Goal: Task Accomplishment & Management: Use online tool/utility

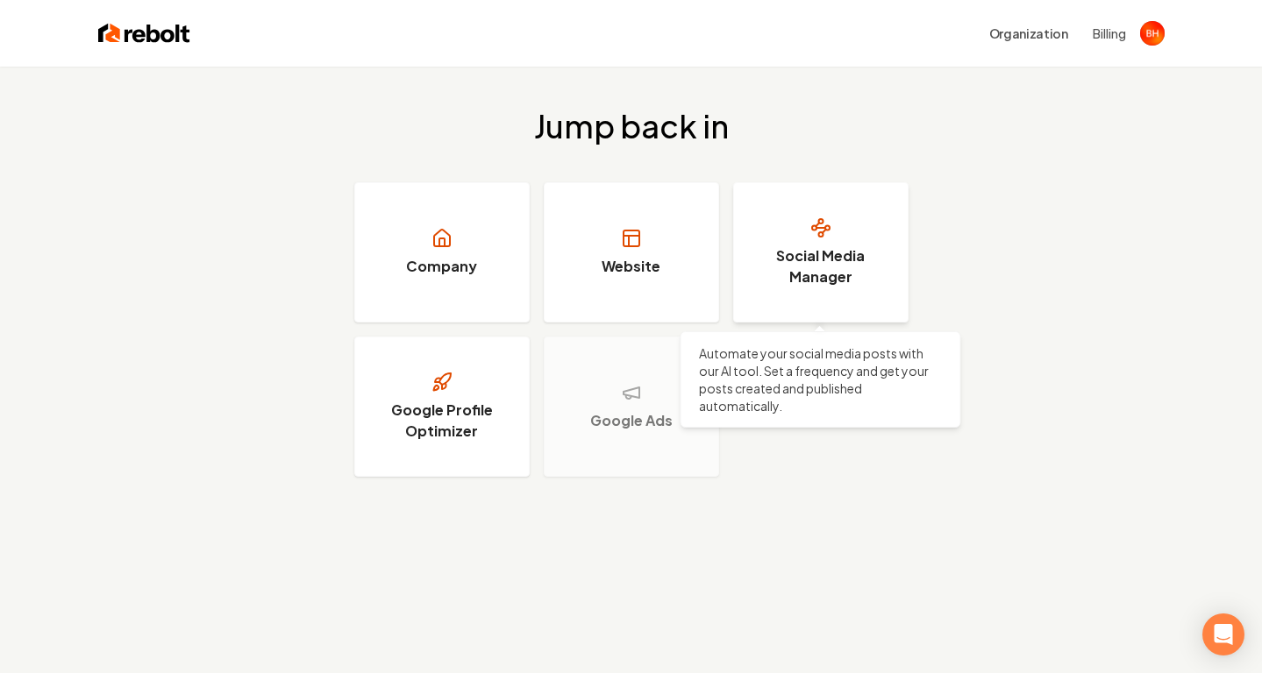
click at [809, 284] on h3 "Social Media Manager" at bounding box center [821, 266] width 132 height 42
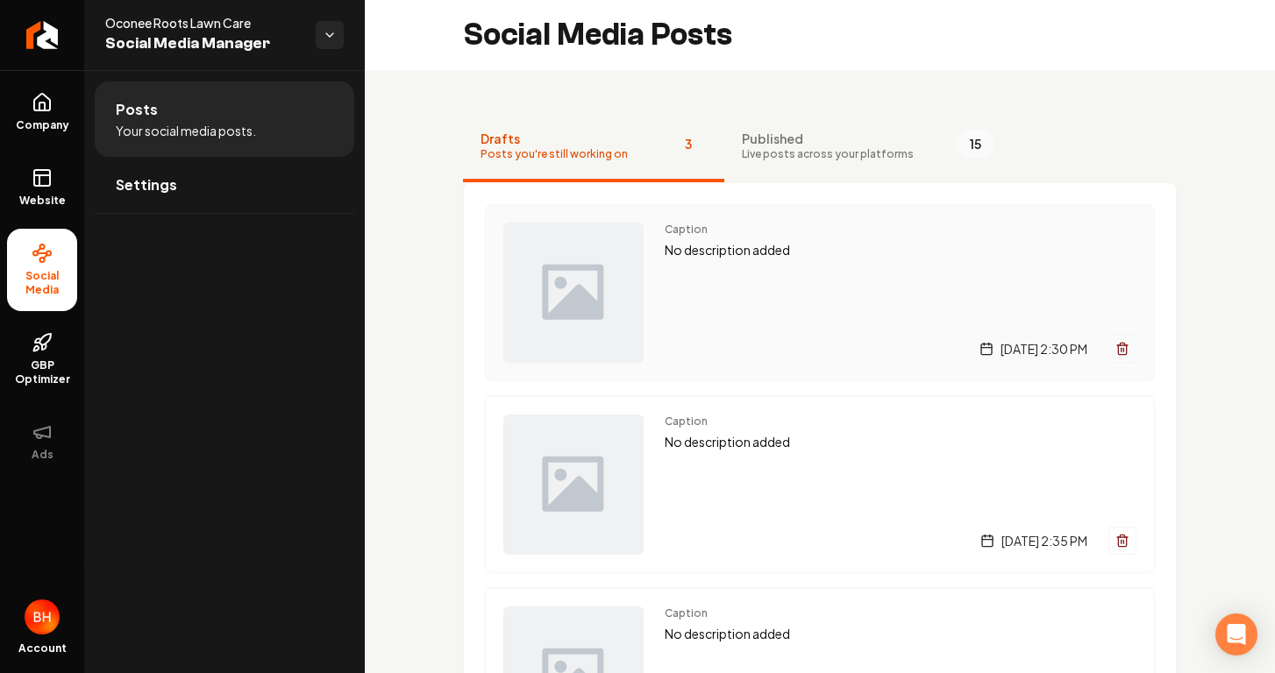
click at [686, 289] on div "Caption No description added [DATE] 2:30 PM" at bounding box center [901, 293] width 472 height 140
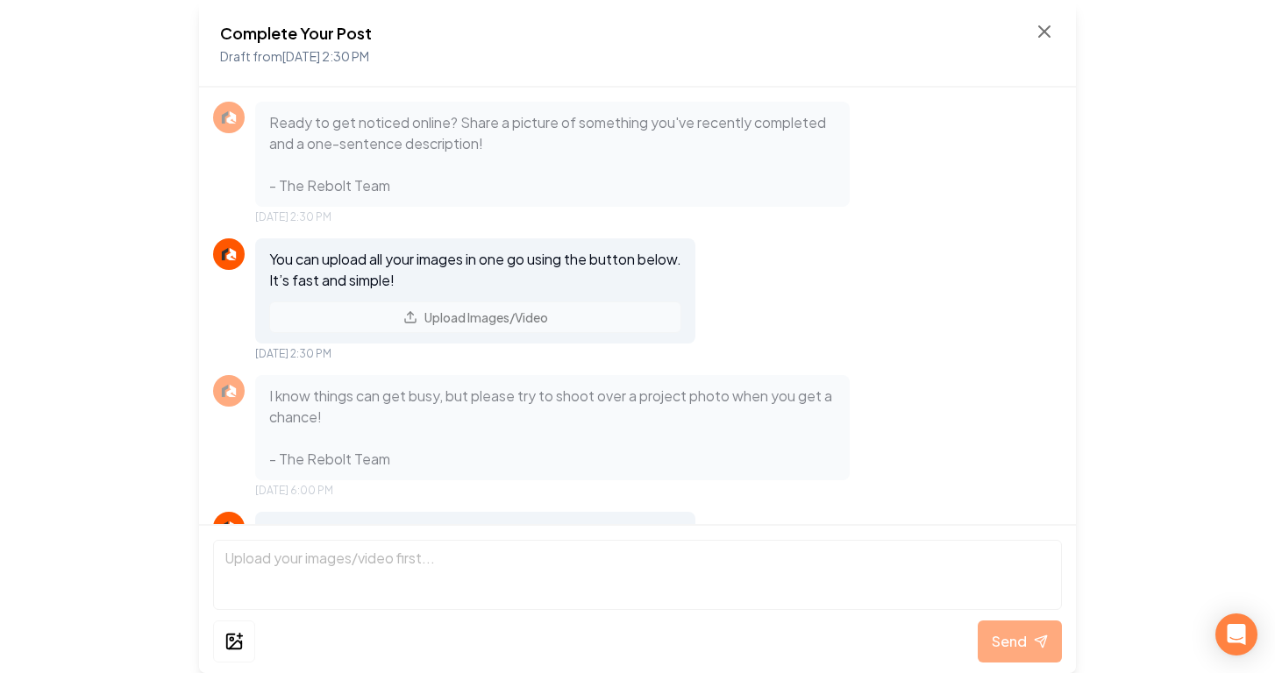
scroll to position [124, 0]
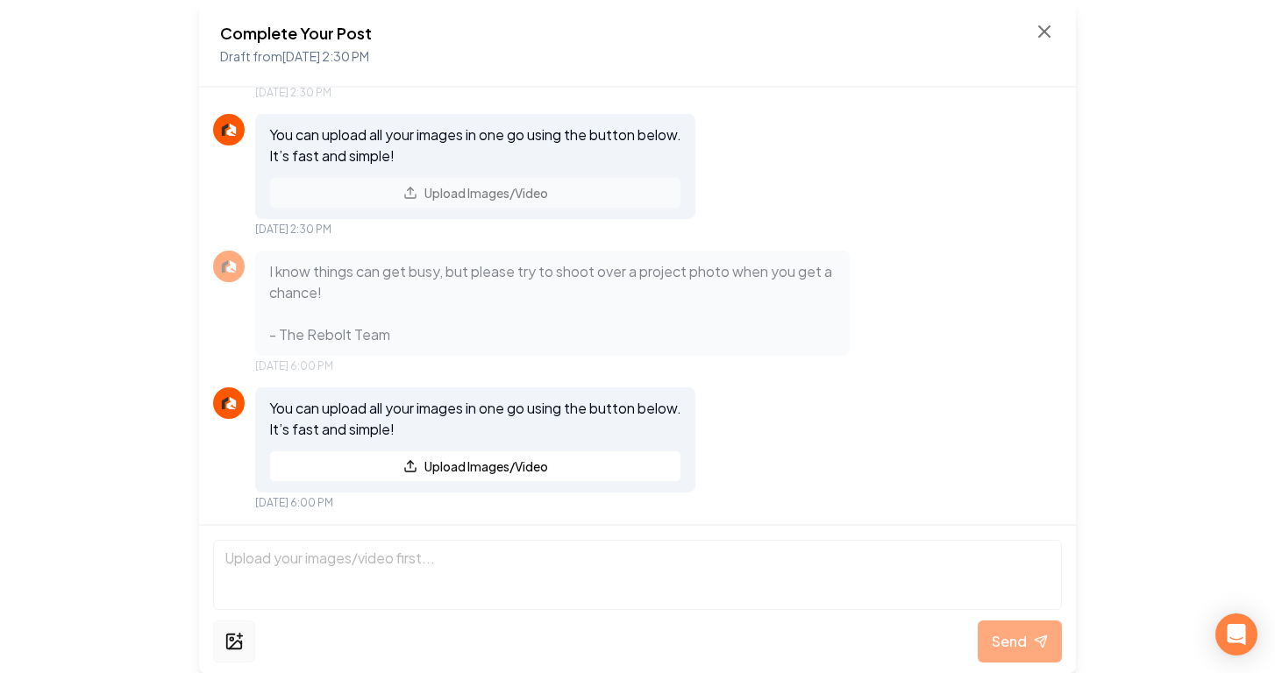
click at [239, 635] on icon at bounding box center [239, 636] width 0 height 5
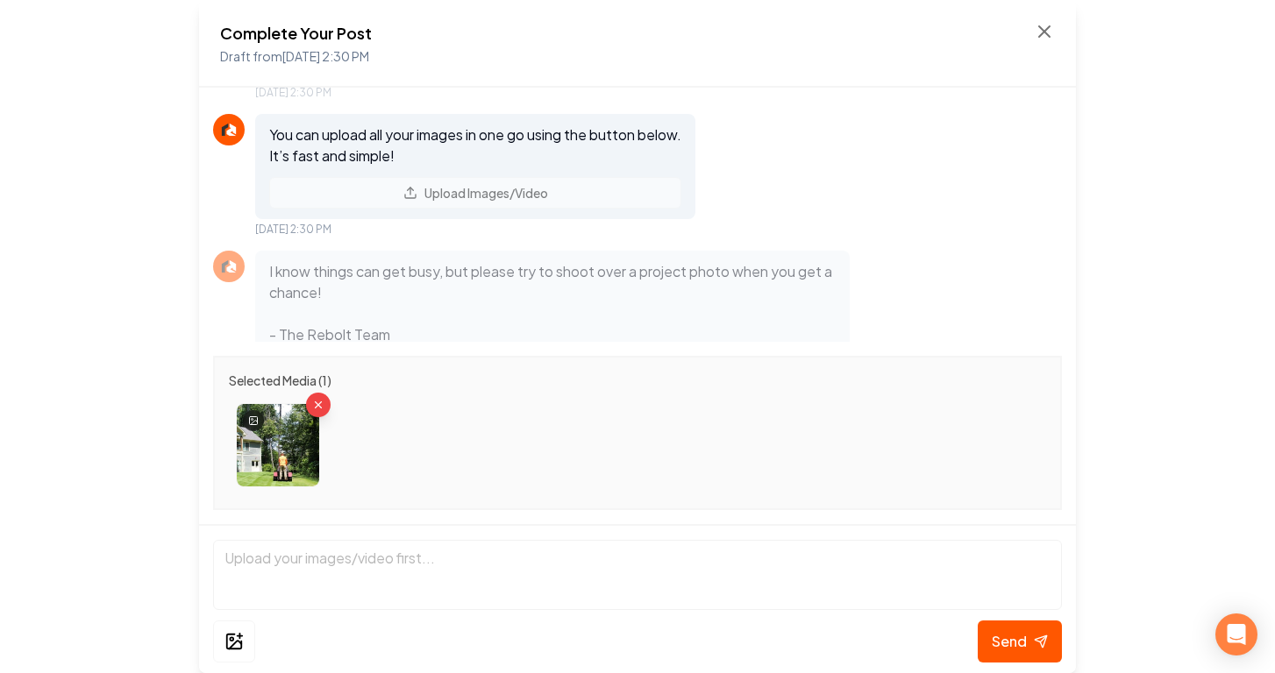
click at [302, 456] on img at bounding box center [278, 445] width 82 height 82
click at [285, 456] on img at bounding box center [278, 445] width 82 height 82
click at [285, 457] on img at bounding box center [278, 445] width 82 height 82
click at [241, 636] on icon at bounding box center [240, 636] width 5 height 0
click at [232, 633] on icon at bounding box center [233, 641] width 19 height 21
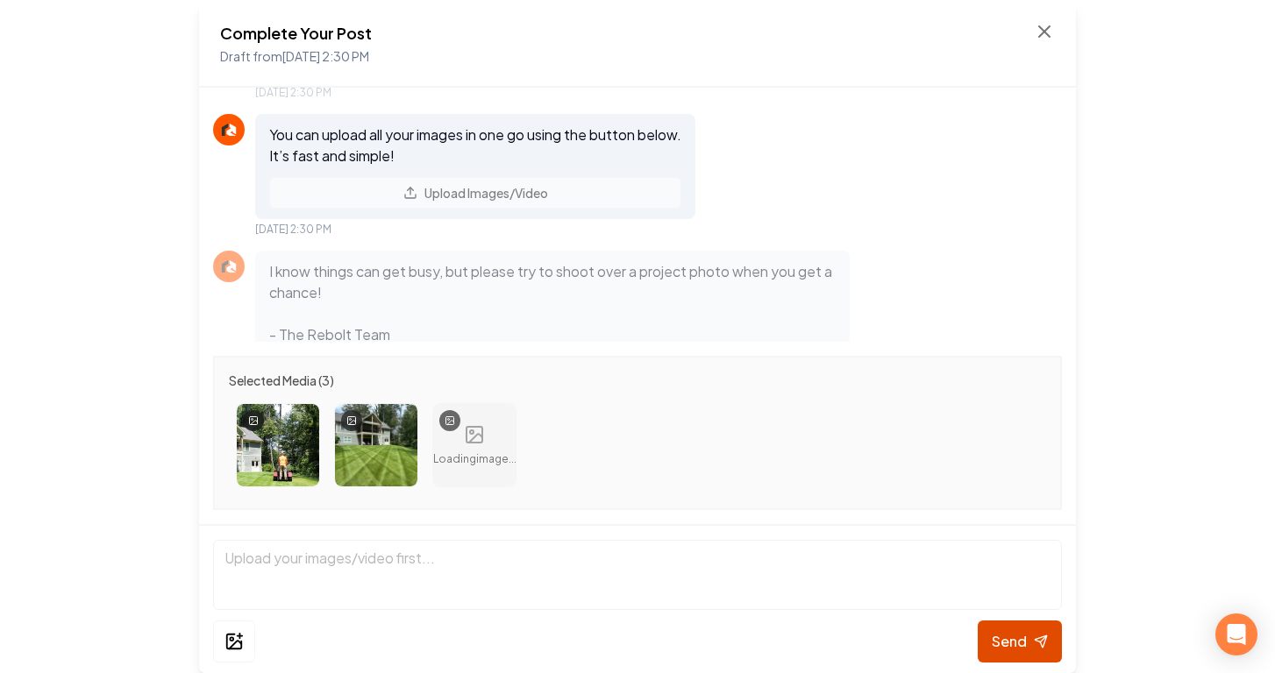
click at [1012, 634] on span "Send" at bounding box center [1009, 641] width 35 height 21
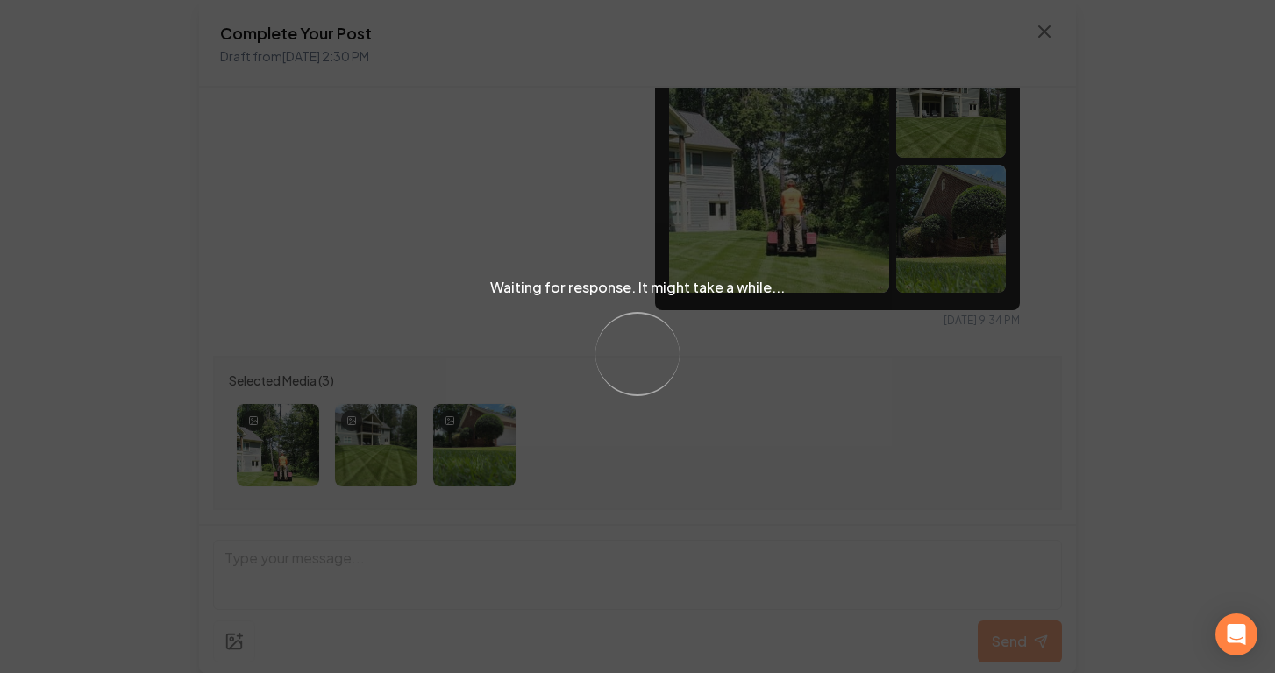
scroll to position [542, 0]
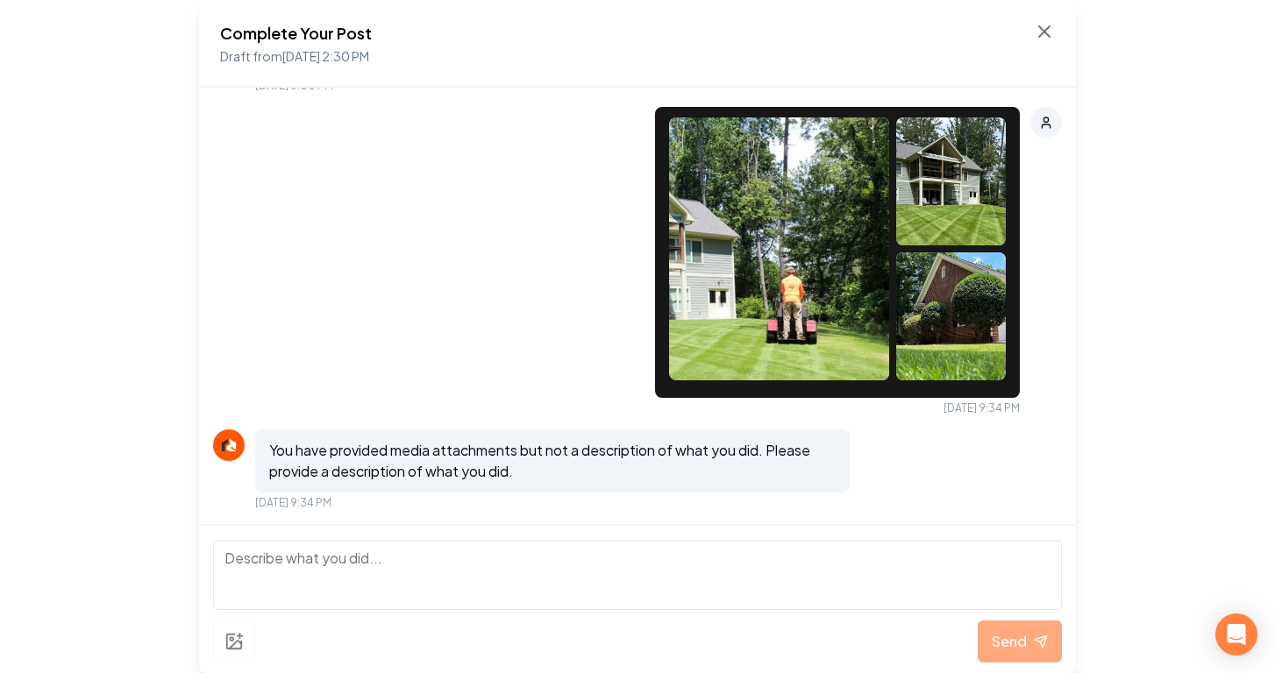
paste textarea "Happy [DATE] from Oconee Roots Lawn Care! [DATE] we honor the dedication and ha…"
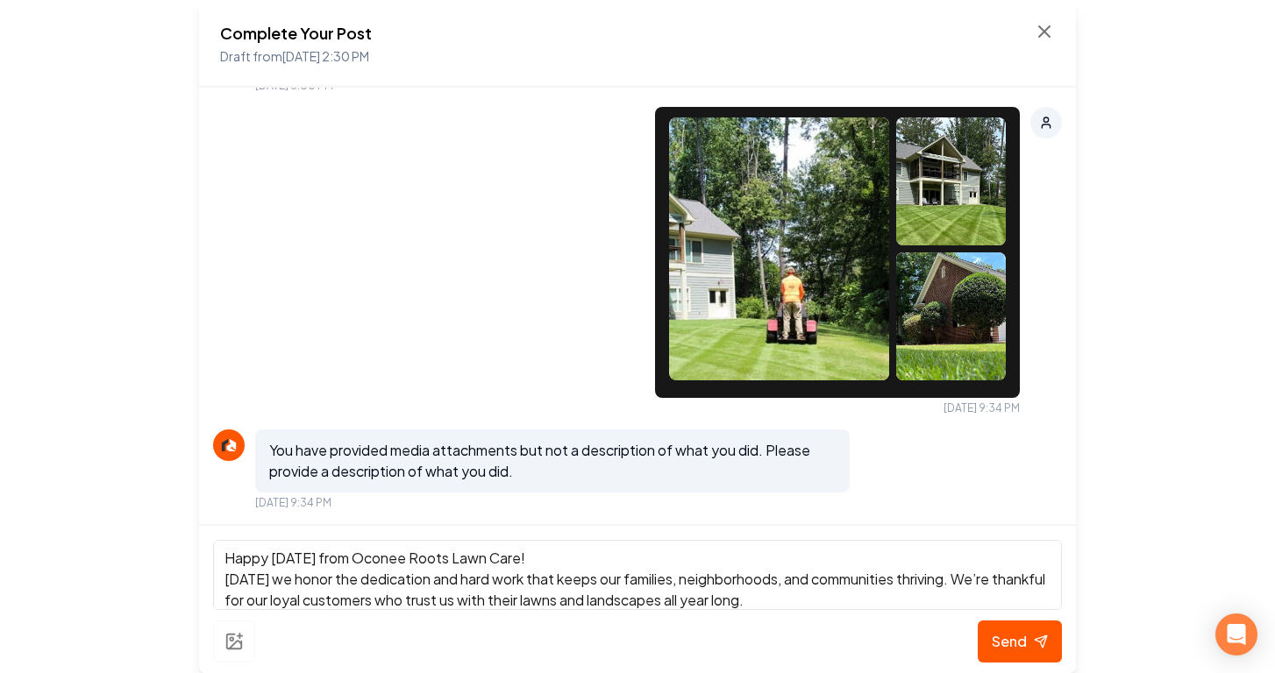
click at [222, 557] on textarea "Happy [DATE] from Oconee Roots Lawn Care! [DATE] we honor the dedication and ha…" at bounding box center [637, 575] width 849 height 70
paste textarea "🇺🇸"
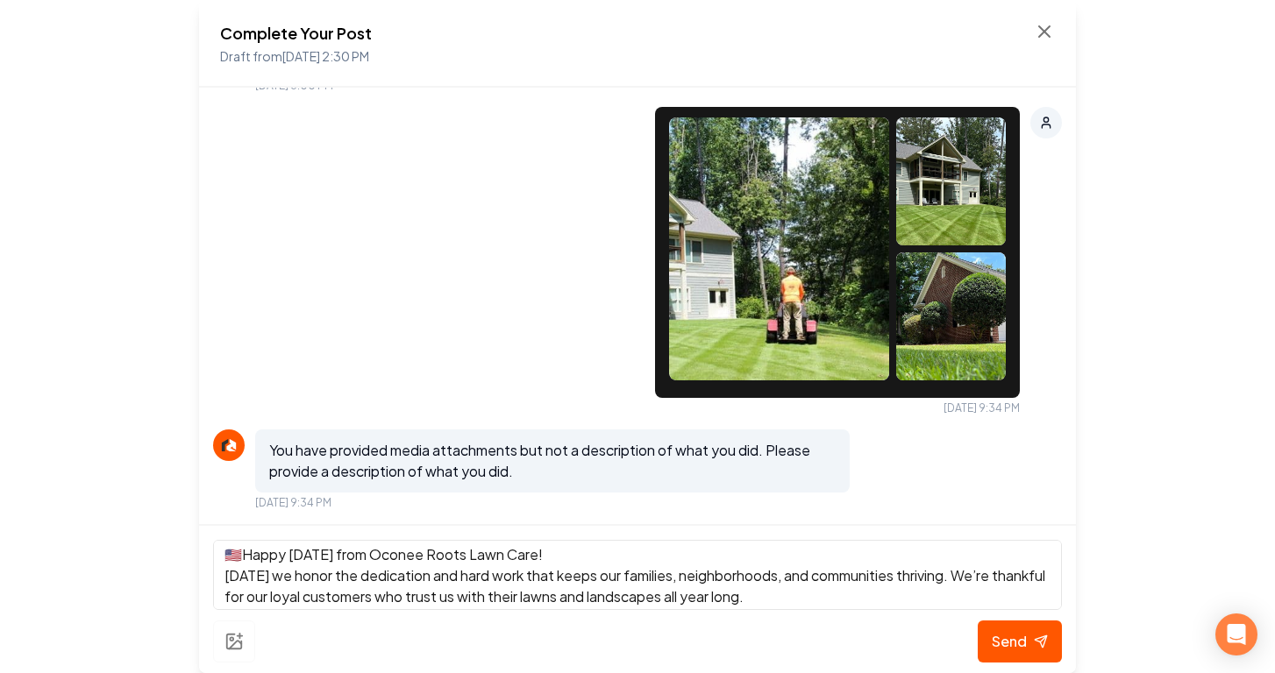
click at [440, 581] on textarea "🇺🇸Happy [DATE] from Oconee Roots Lawn Care! [DATE] we honor the dedication and …" at bounding box center [637, 575] width 849 height 70
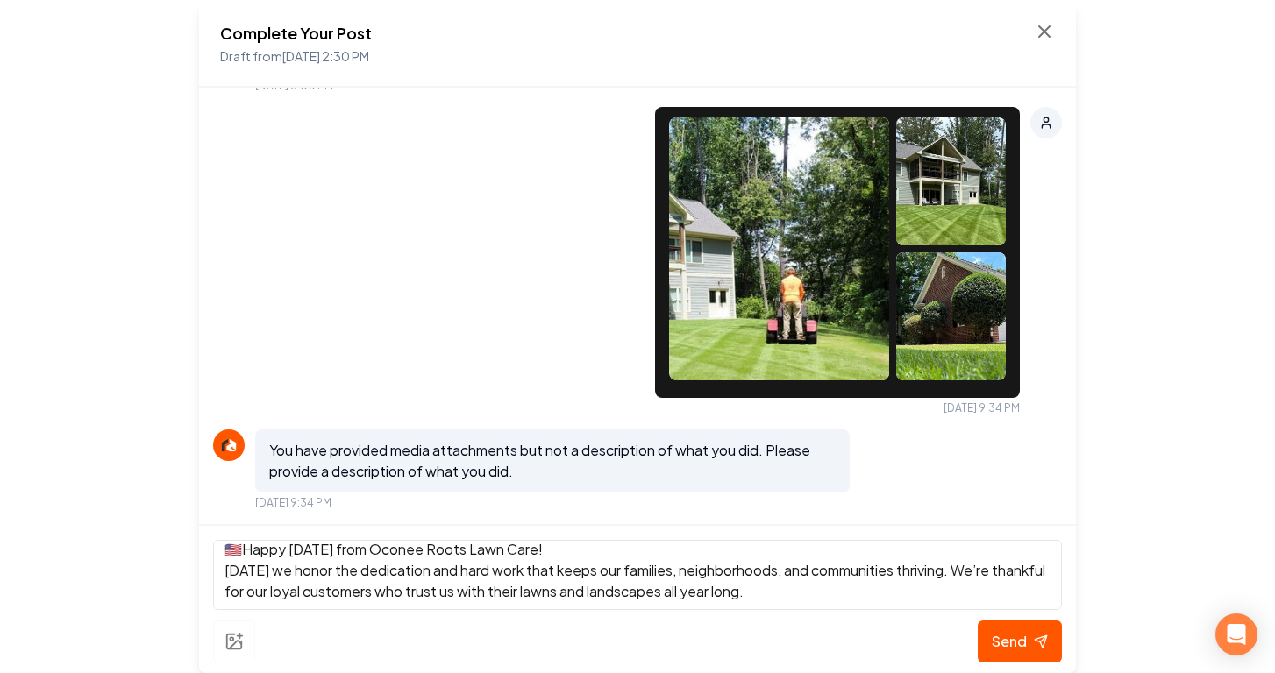
click at [935, 326] on img at bounding box center [951, 339] width 110 height 175
click at [841, 588] on textarea "🇺🇸Happy [DATE] from Oconee Roots Lawn Care! [DATE] we honor the dedication and …" at bounding box center [637, 575] width 849 height 70
type textarea "🇺🇸Happy [DATE] from Oconee Roots Lawn Care! [DATE] we honor the dedication and …"
click at [1008, 641] on span "Send" at bounding box center [1009, 641] width 35 height 21
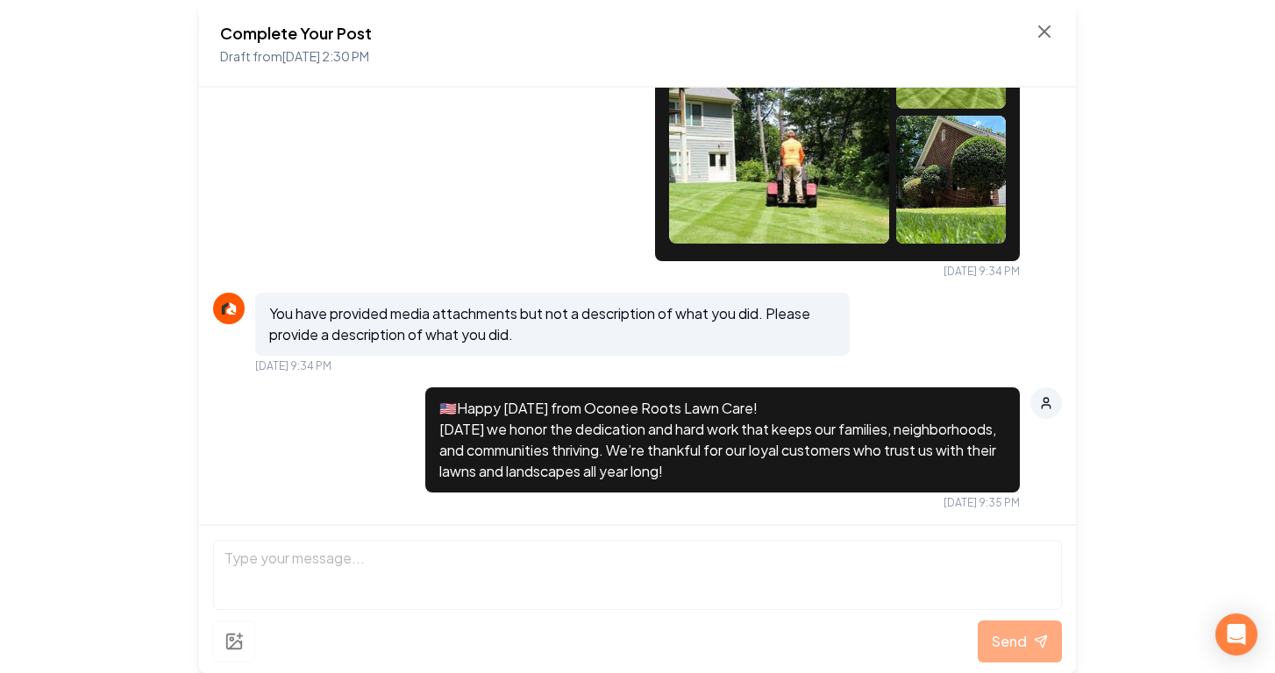
scroll to position [836, 0]
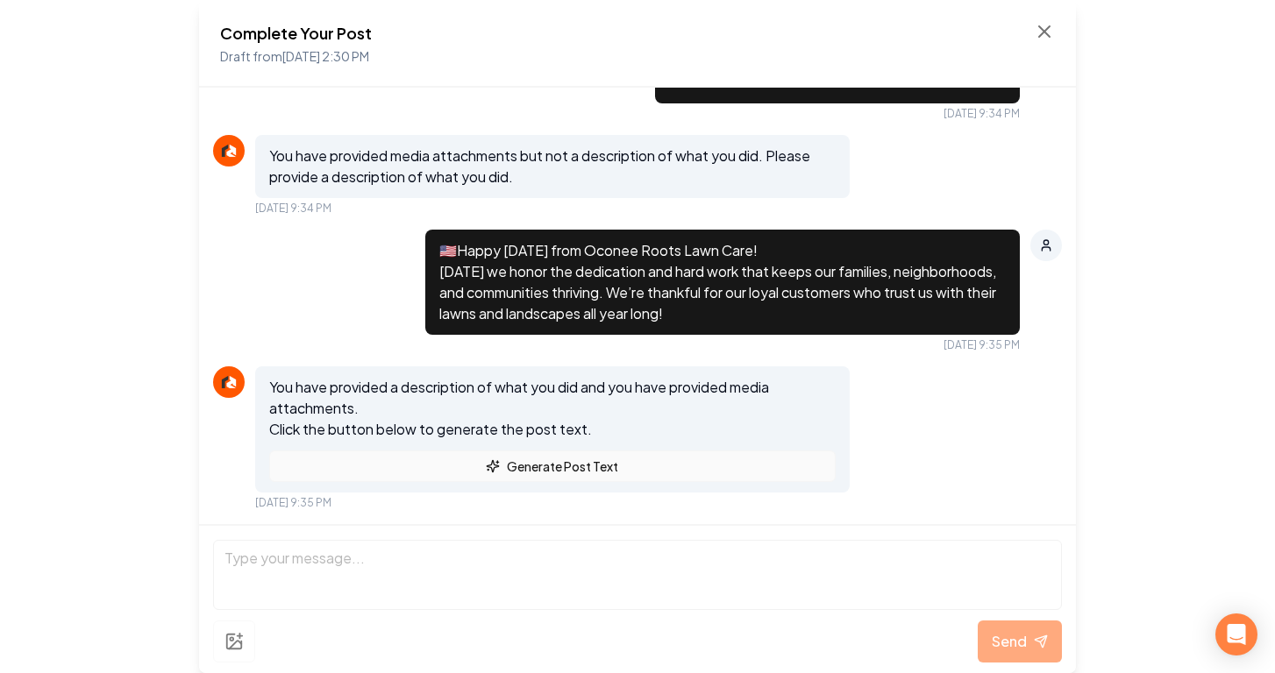
click at [738, 462] on button "Generate Post Text" at bounding box center [552, 467] width 566 height 32
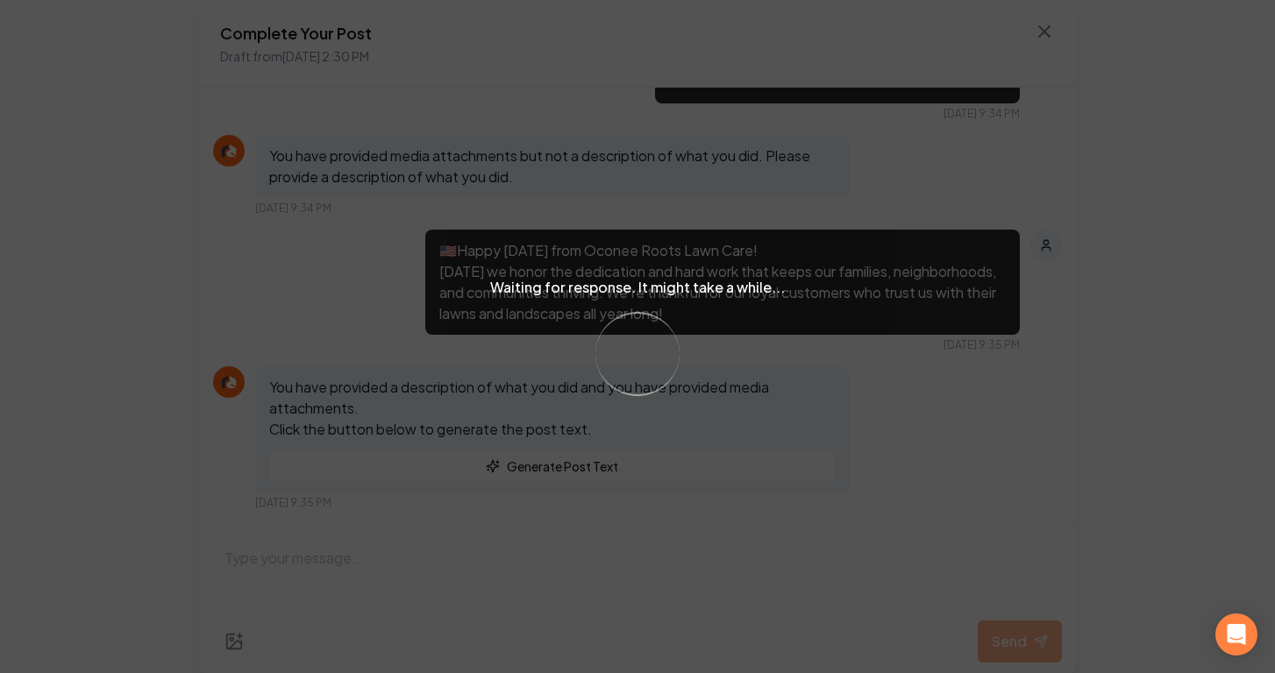
scroll to position [1268, 0]
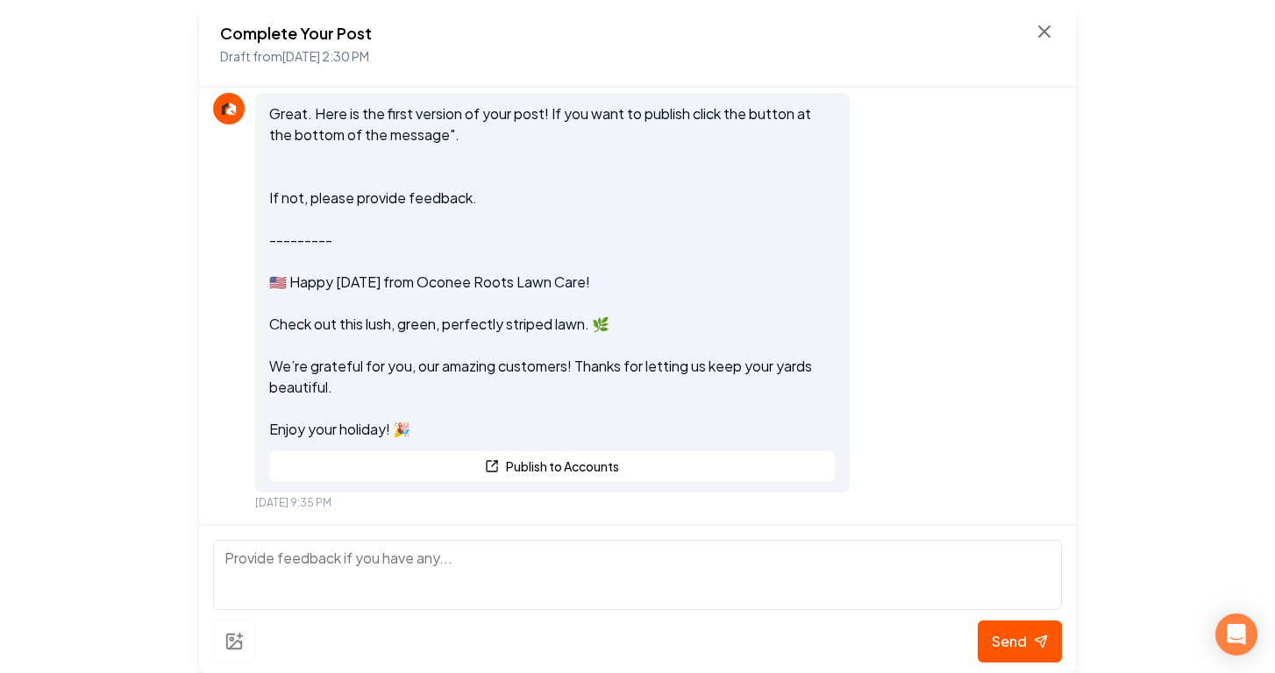
click at [526, 551] on textarea at bounding box center [637, 575] width 849 height 70
type textarea "make it exactly what my prompt saud"
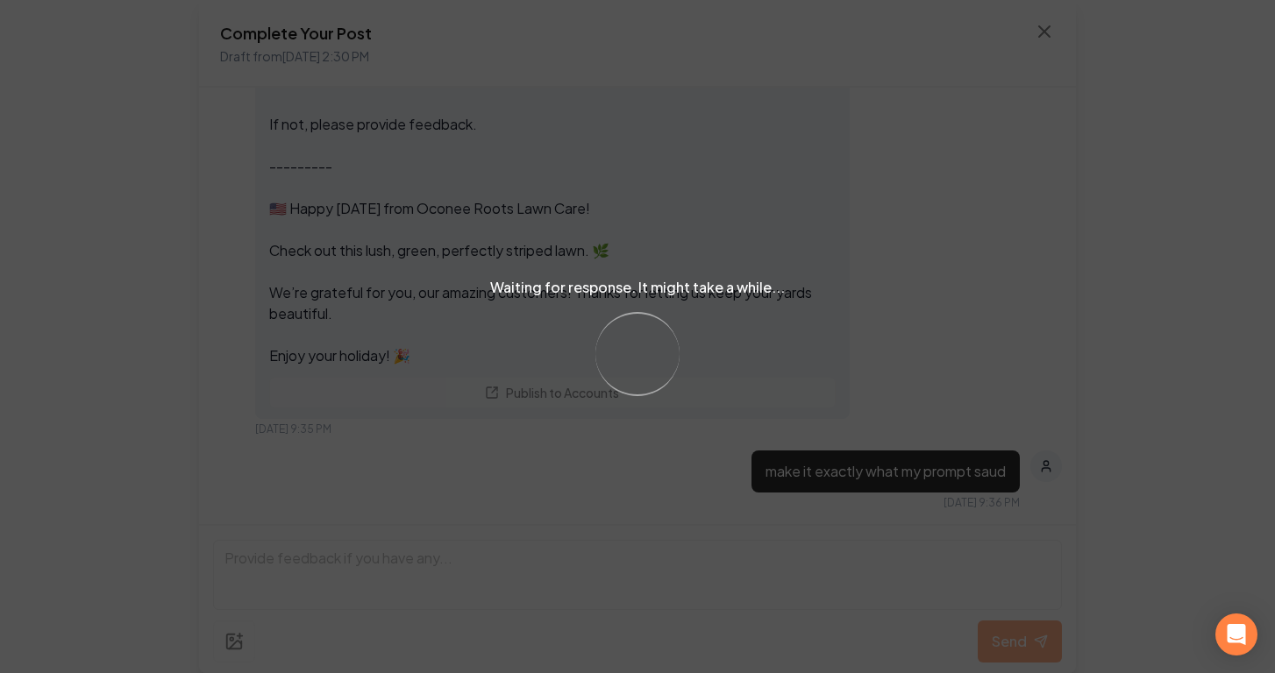
scroll to position [1646, 0]
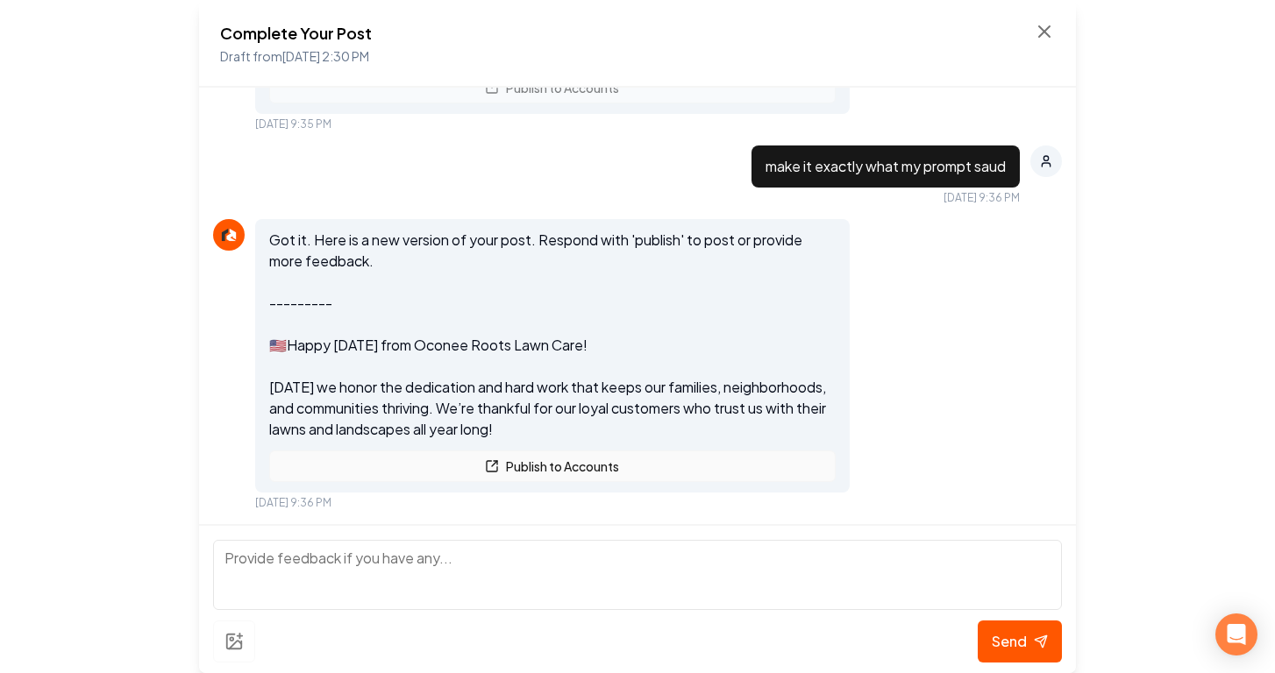
click at [635, 468] on button "Publish to Accounts" at bounding box center [552, 467] width 566 height 32
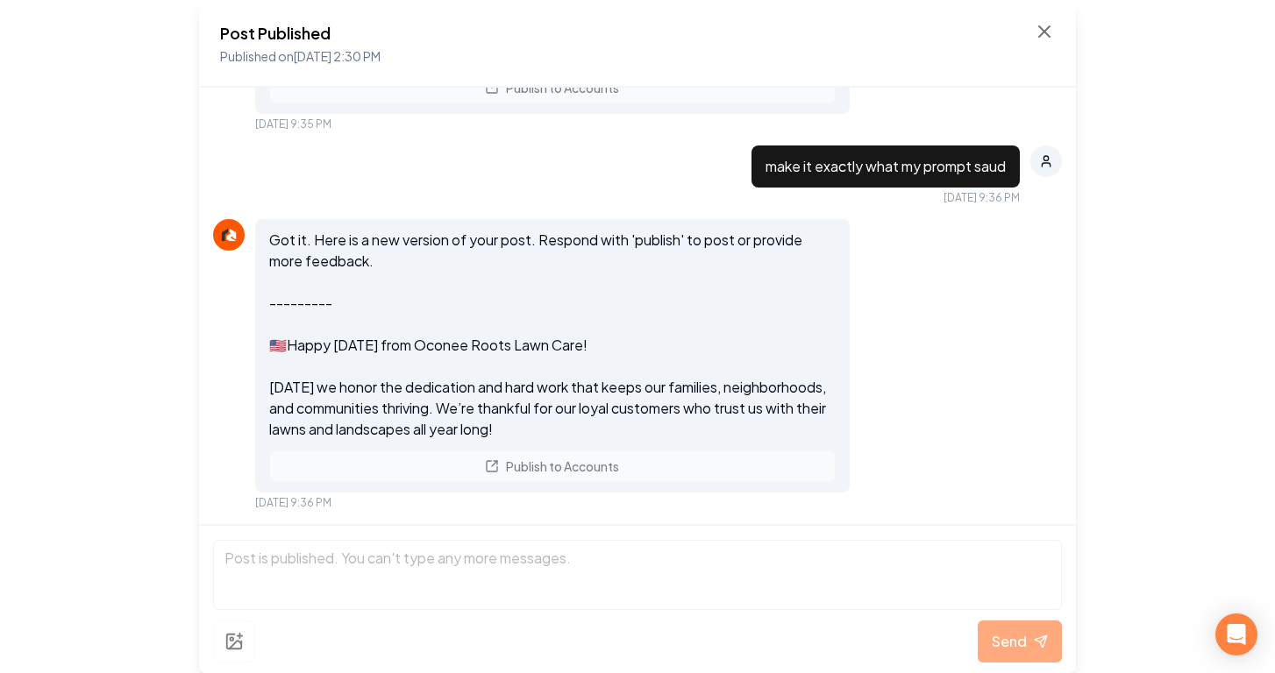
scroll to position [1720, 0]
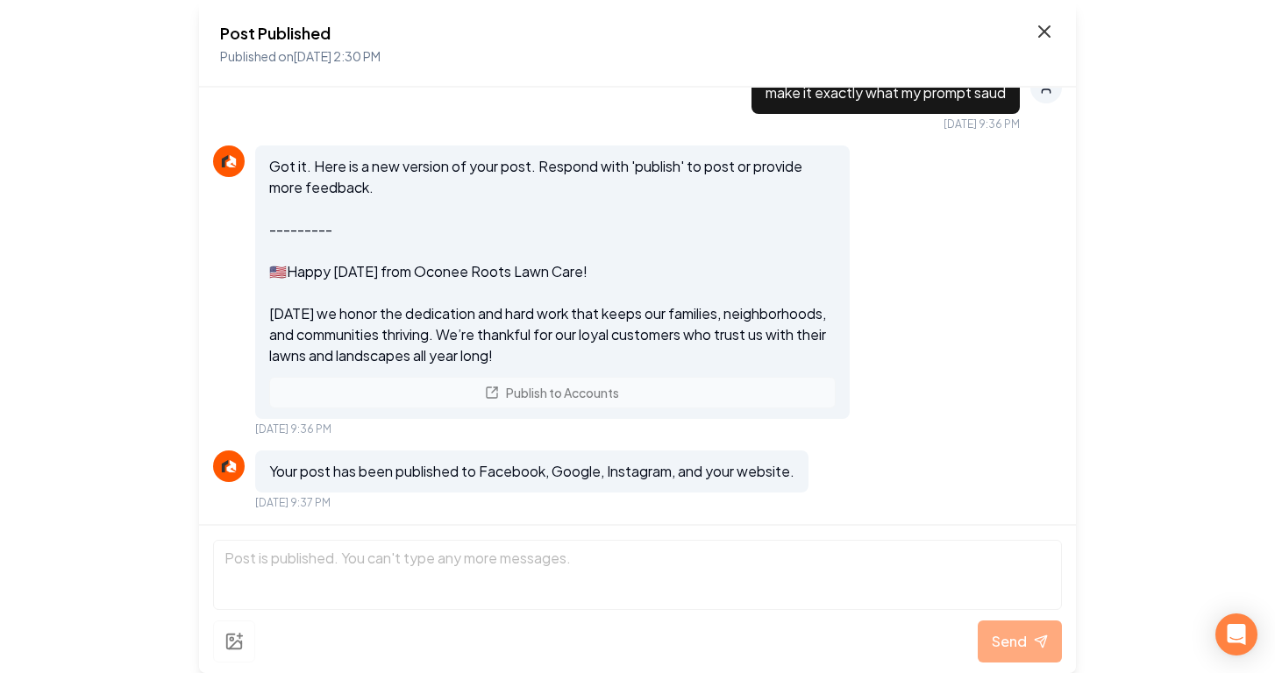
click at [1037, 31] on icon at bounding box center [1044, 31] width 21 height 21
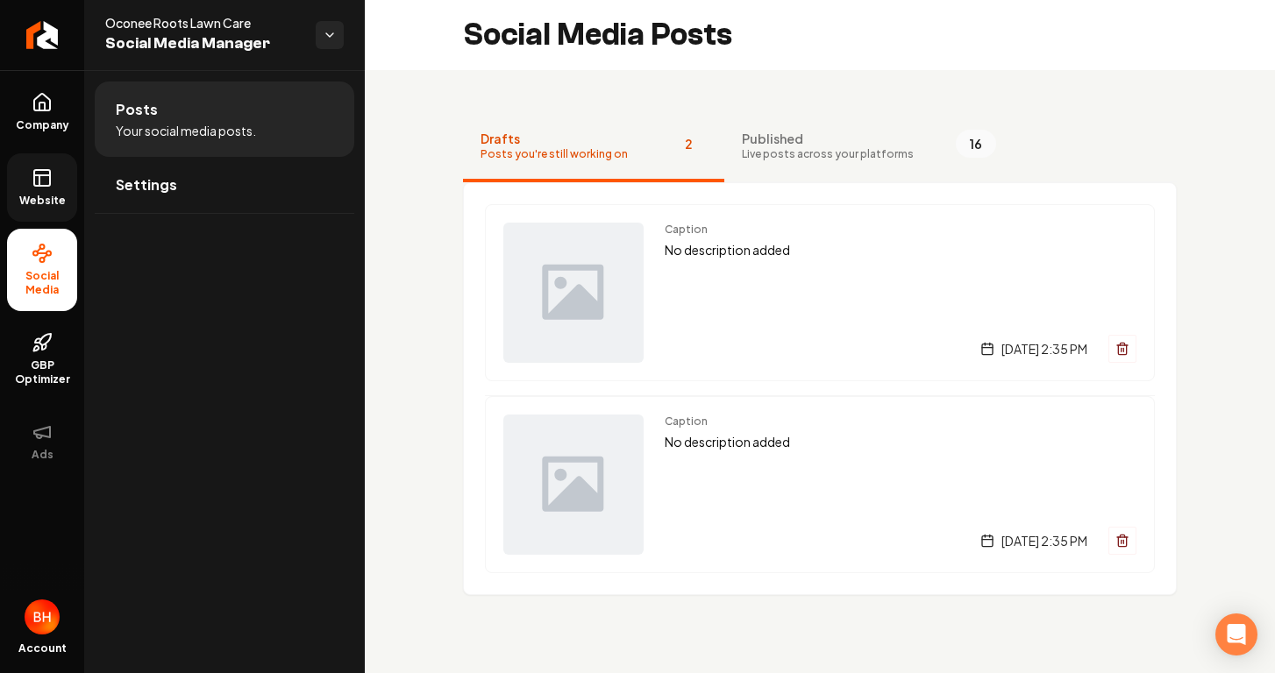
click at [27, 187] on link "Website" at bounding box center [42, 187] width 70 height 68
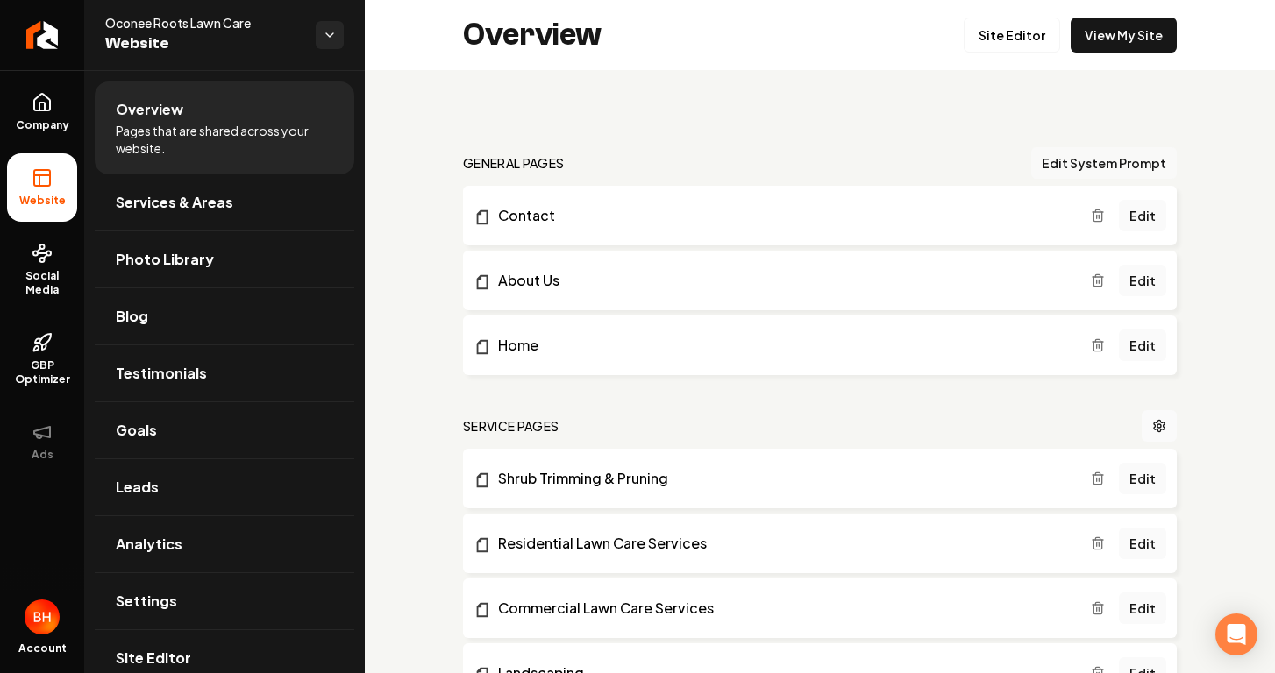
click at [1115, 157] on button "Edit System Prompt" at bounding box center [1104, 163] width 146 height 32
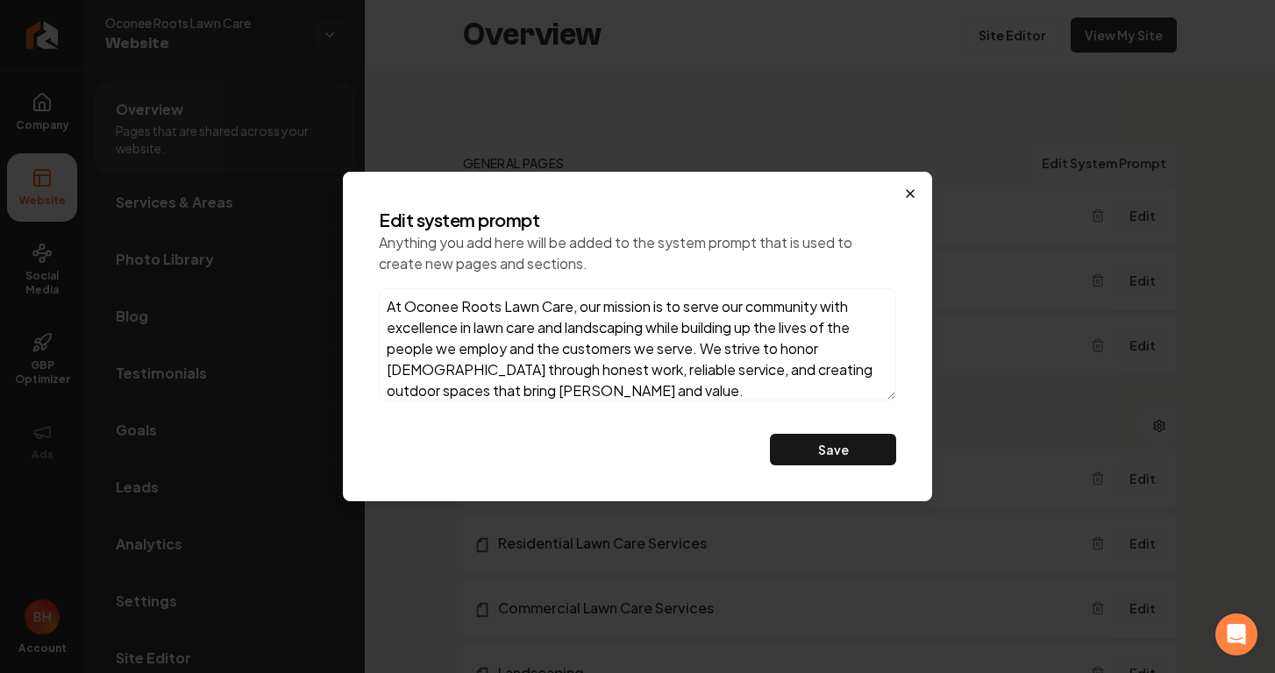
click at [916, 188] on icon "button" at bounding box center [910, 194] width 14 height 14
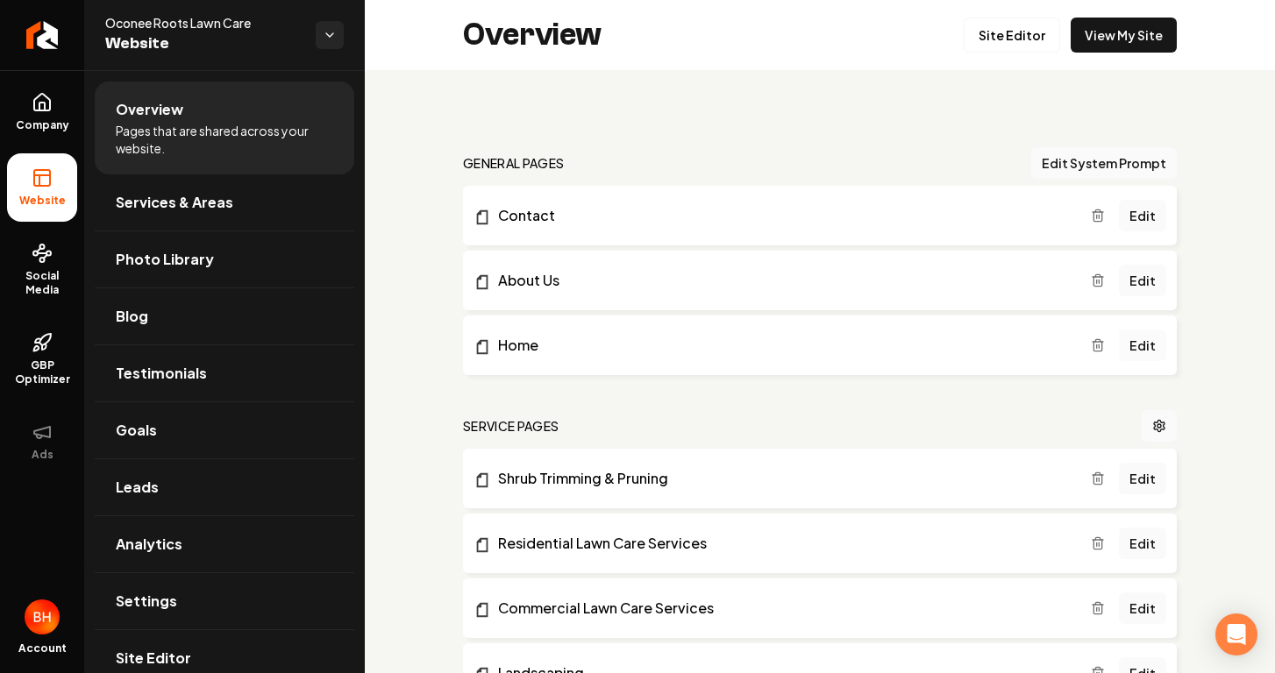
click at [1140, 337] on link "Edit" at bounding box center [1142, 346] width 47 height 32
